Goal: Task Accomplishment & Management: Manage account settings

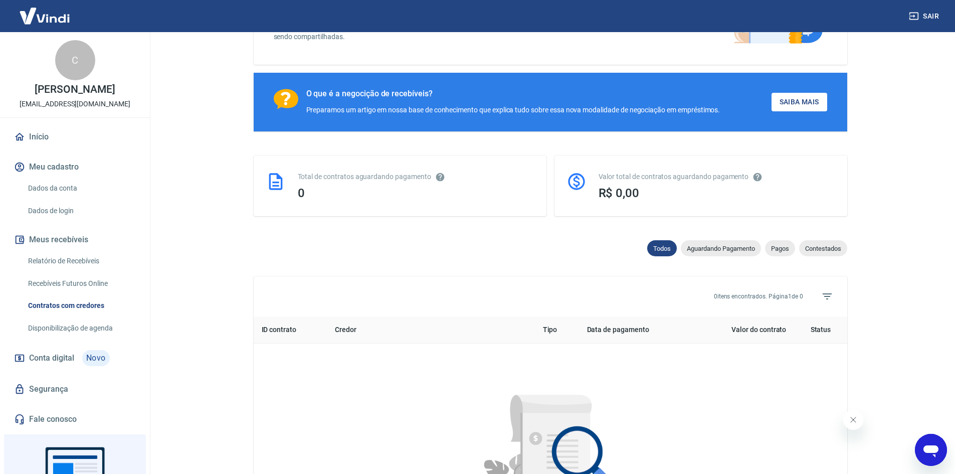
scroll to position [150, 0]
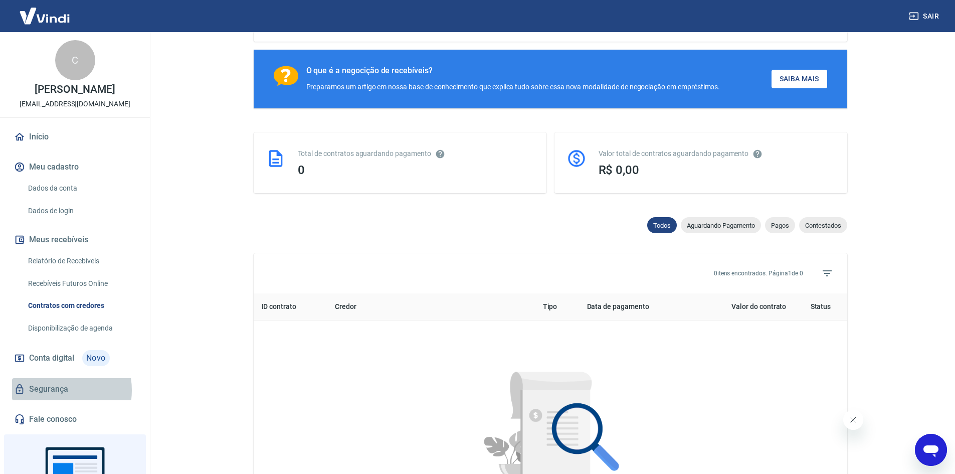
click at [53, 390] on link "Segurança" at bounding box center [75, 389] width 126 height 22
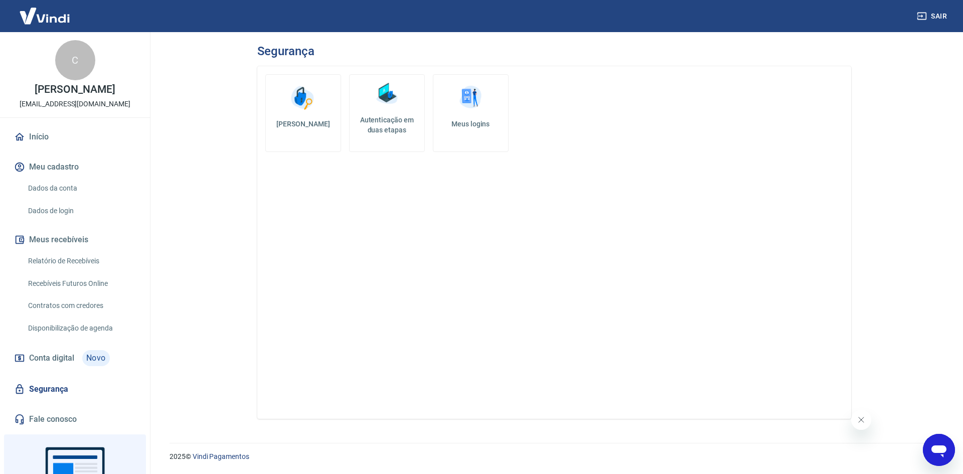
click at [457, 112] on img at bounding box center [470, 98] width 30 height 30
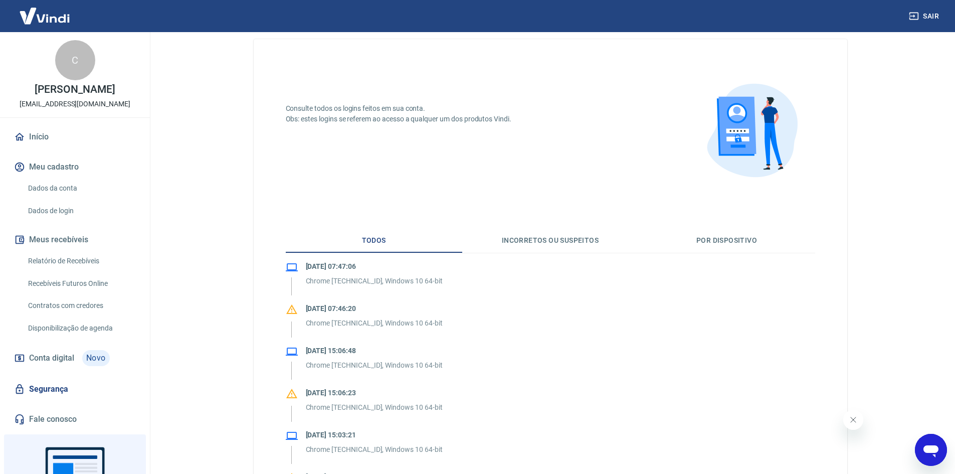
scroll to position [50, 0]
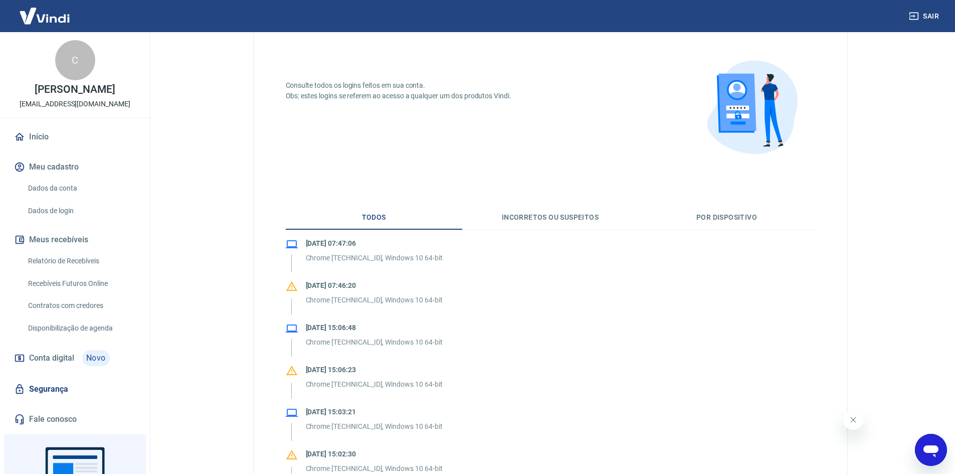
click at [522, 214] on button "Incorretos ou suspeitos" at bounding box center [550, 218] width 177 height 24
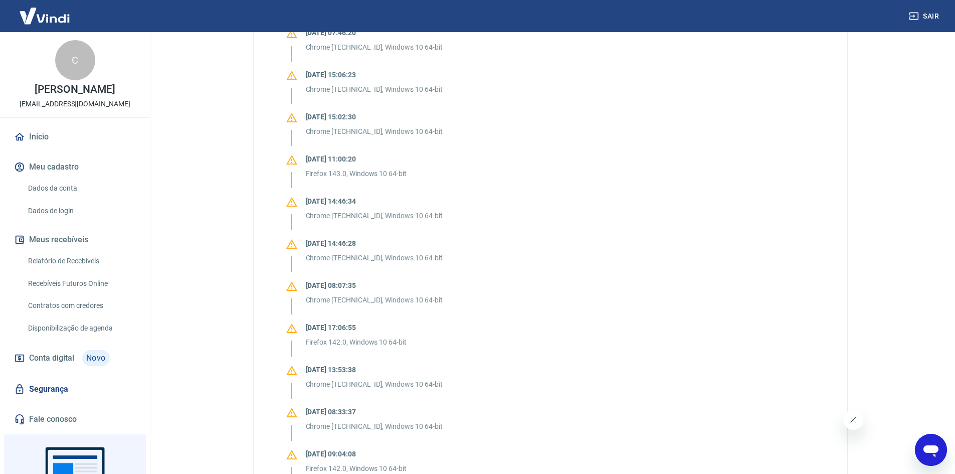
scroll to position [111, 0]
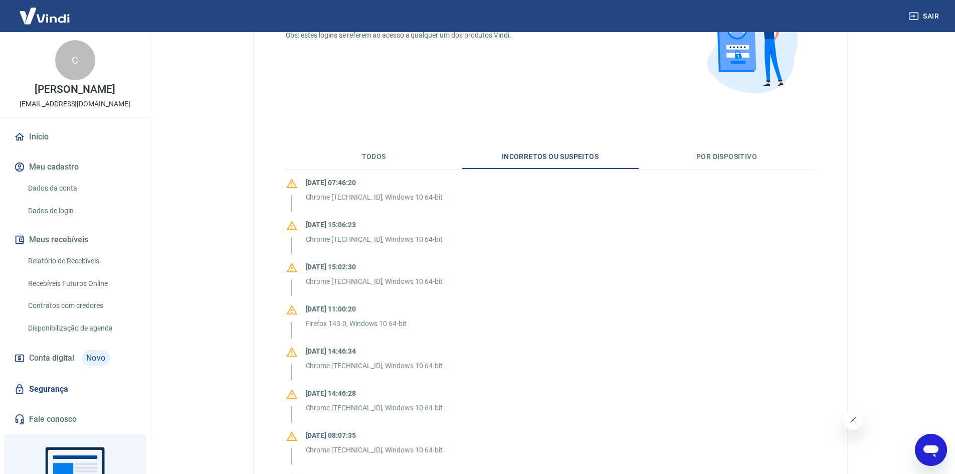
click at [714, 151] on button "Por dispositivo" at bounding box center [727, 157] width 177 height 24
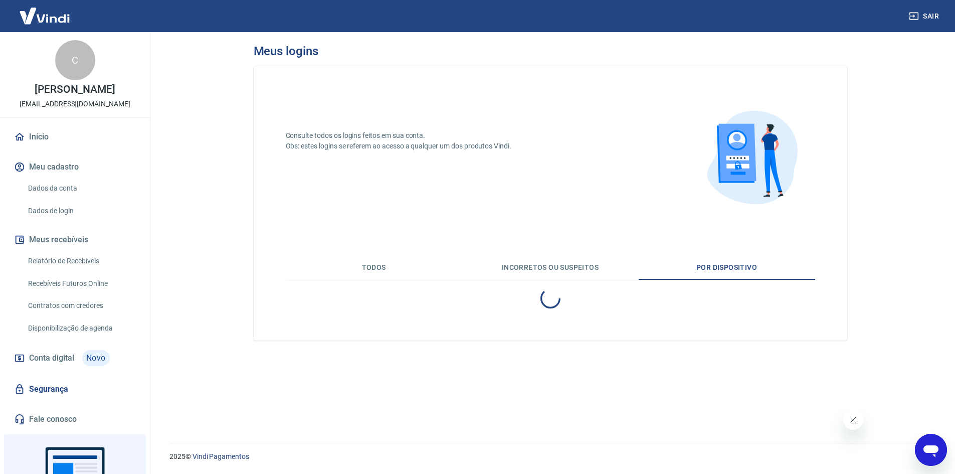
scroll to position [0, 0]
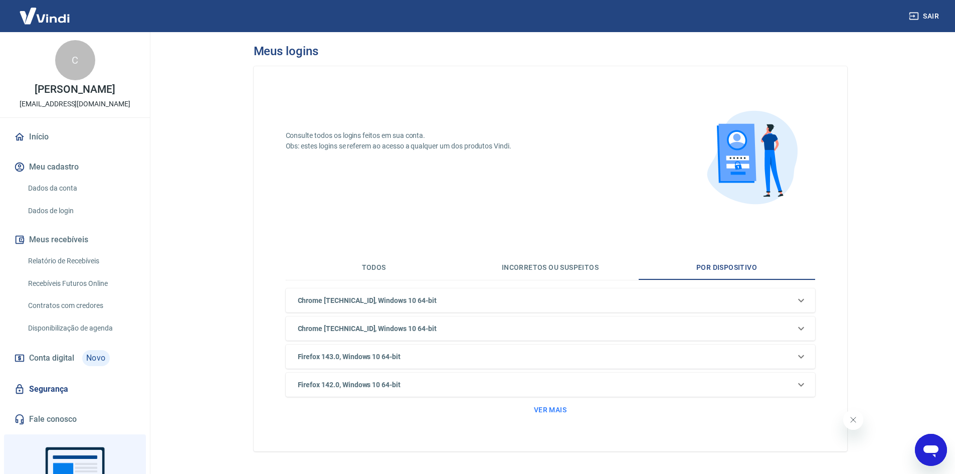
click at [374, 265] on button "Todos" at bounding box center [374, 268] width 177 height 24
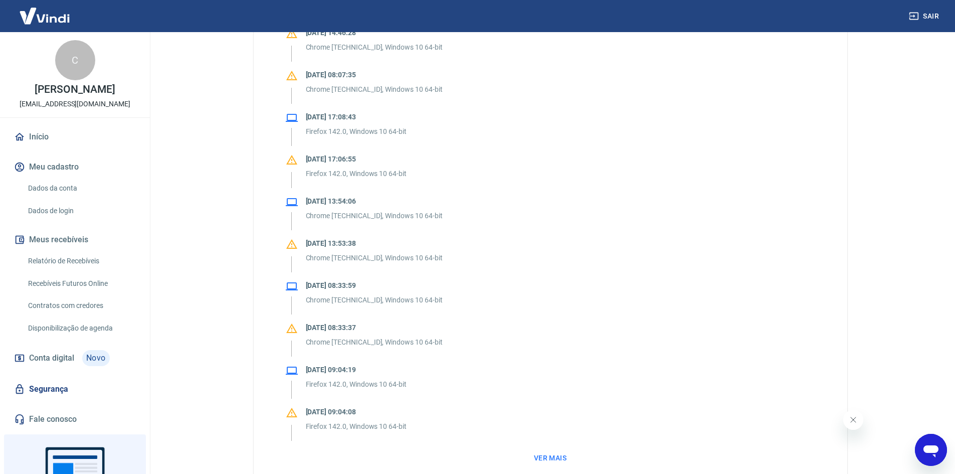
scroll to position [763, 0]
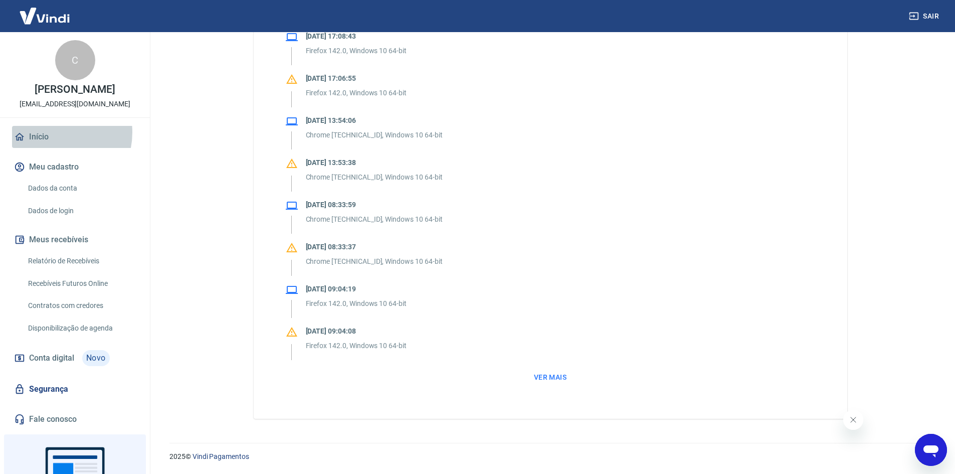
click at [51, 132] on link "Início" at bounding box center [75, 137] width 126 height 22
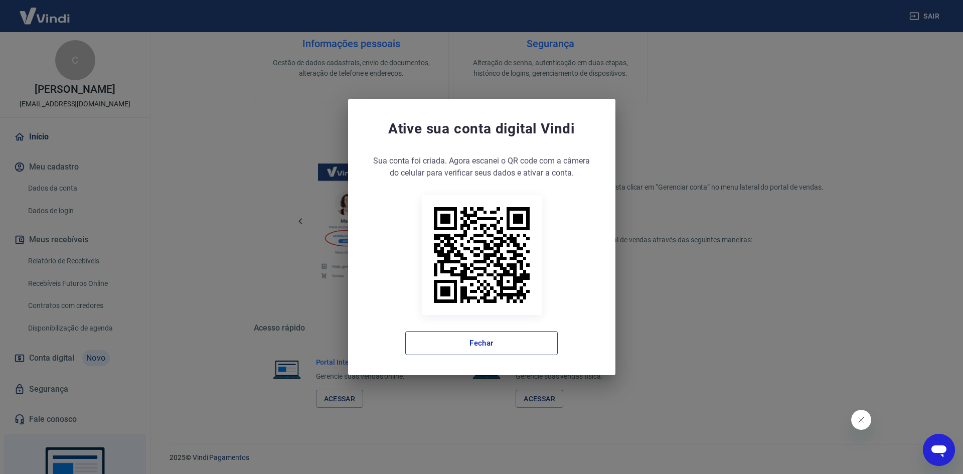
click at [482, 352] on button "Fechar" at bounding box center [481, 343] width 152 height 24
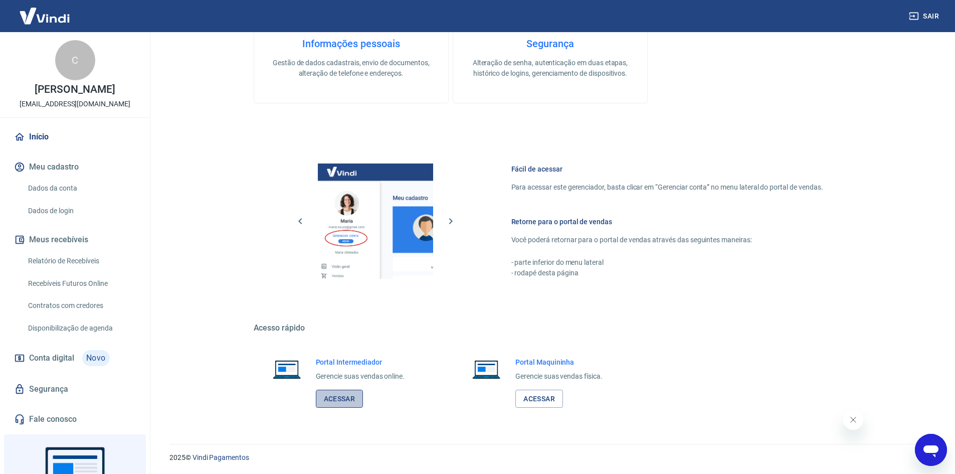
click at [342, 399] on link "Acessar" at bounding box center [340, 399] width 48 height 19
click at [38, 142] on link "Início" at bounding box center [75, 137] width 126 height 22
click at [323, 399] on link "Acessar" at bounding box center [340, 399] width 48 height 19
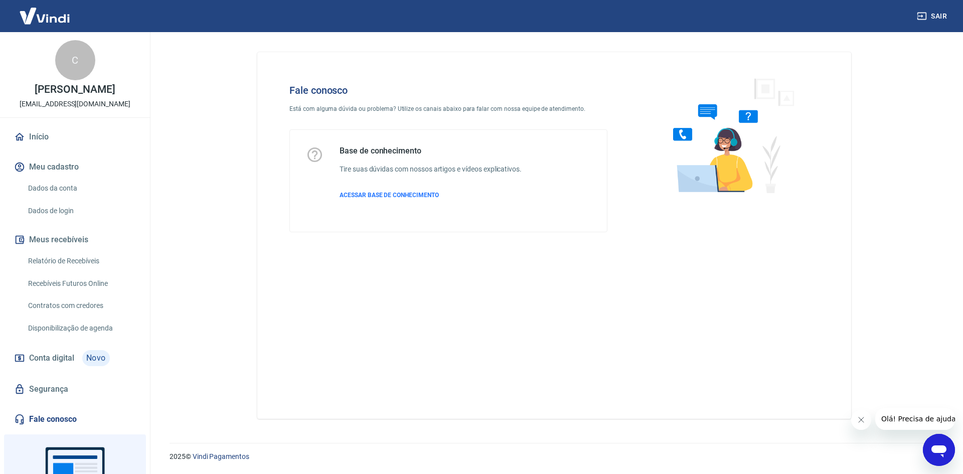
click at [325, 89] on h4 "Fale conosco" at bounding box center [448, 90] width 318 height 12
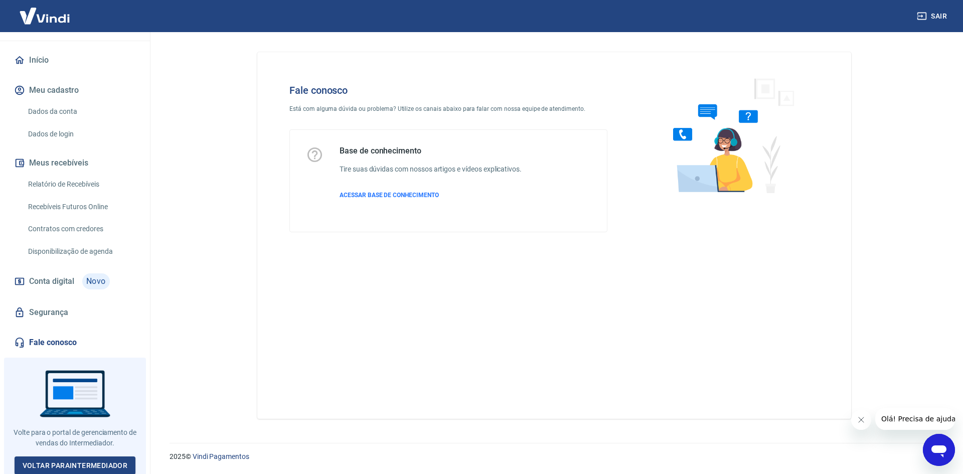
scroll to position [78, 0]
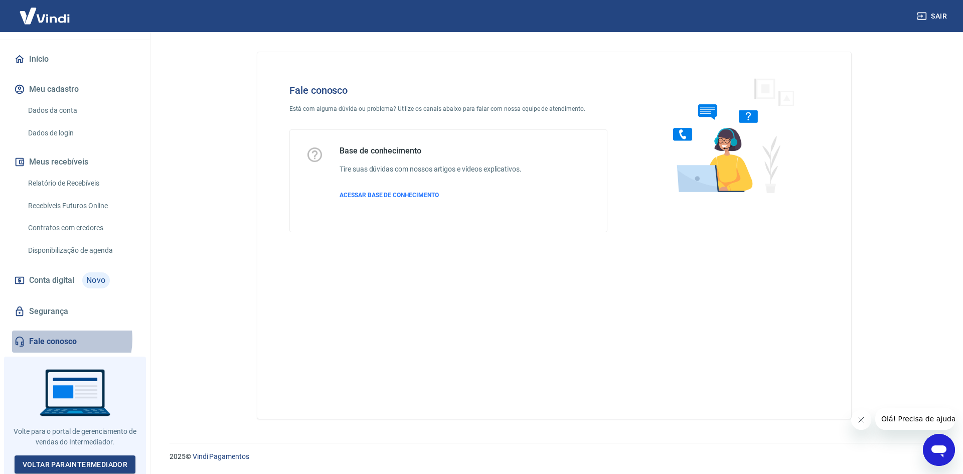
click at [58, 339] on link "Fale conosco" at bounding box center [75, 342] width 126 height 22
